Goal: Task Accomplishment & Management: Manage account settings

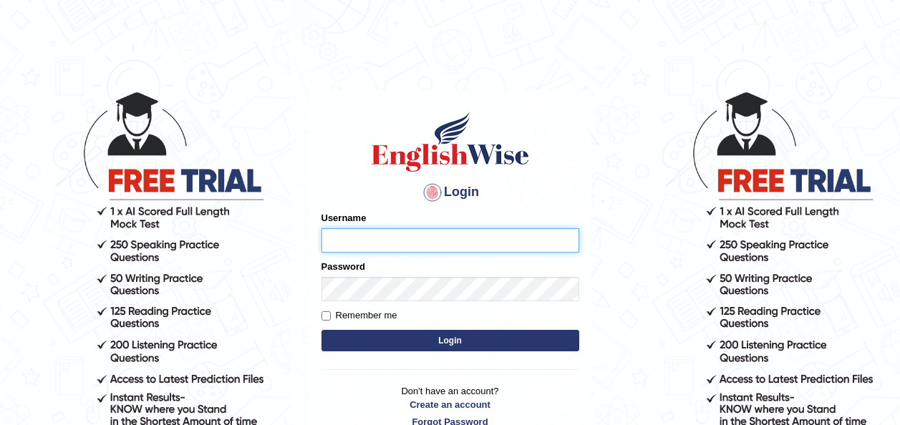
type input "otgontsetseg_parramatta"
